Goal: Information Seeking & Learning: Learn about a topic

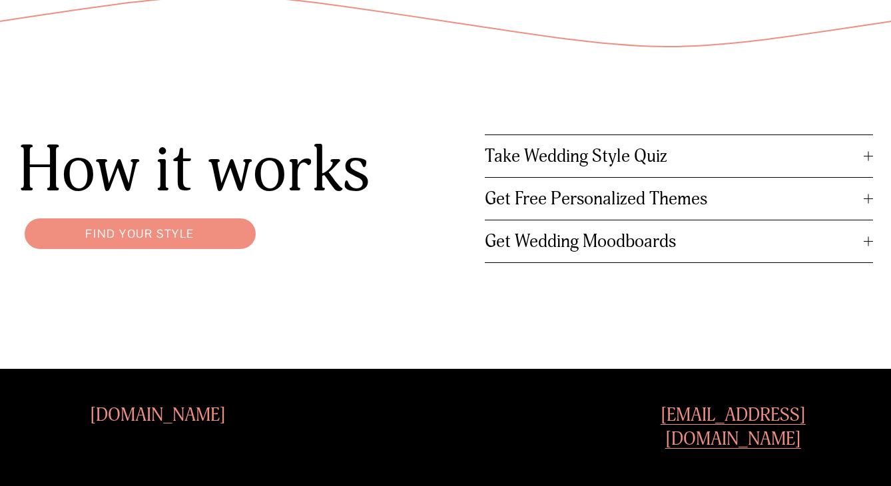
scroll to position [1513, 0]
click at [523, 161] on span "Take Wedding Style Quiz" at bounding box center [674, 156] width 379 height 22
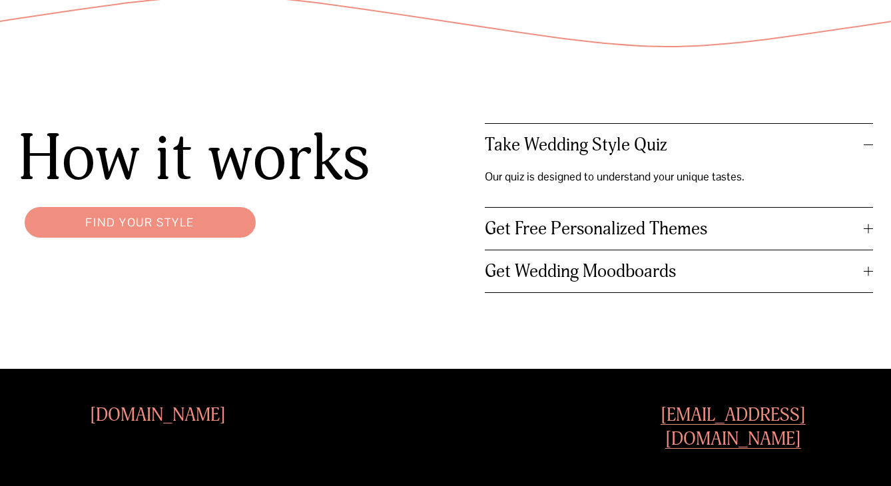
click at [622, 177] on p "Our quiz is designed to understand your unique tastes." at bounding box center [621, 176] width 272 height 21
click at [576, 152] on span "Take Wedding Style Quiz" at bounding box center [674, 145] width 379 height 22
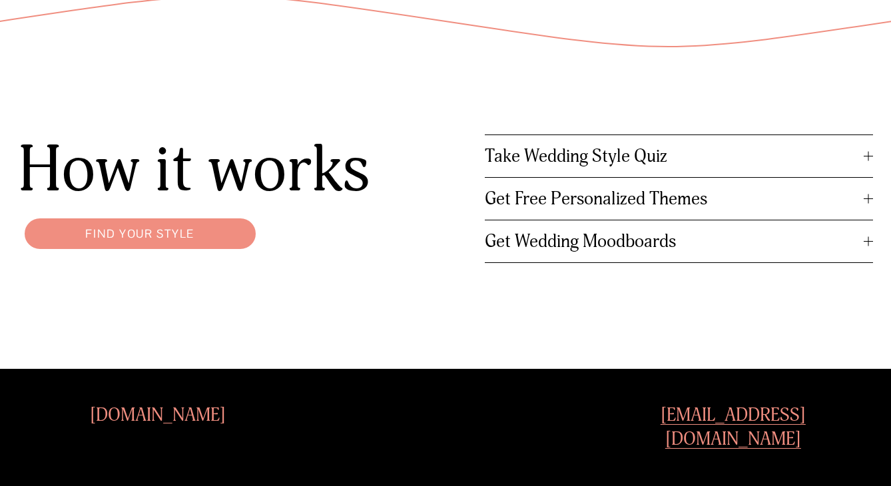
click at [152, 229] on link "Find your style" at bounding box center [140, 234] width 245 height 44
